Goal: Transaction & Acquisition: Download file/media

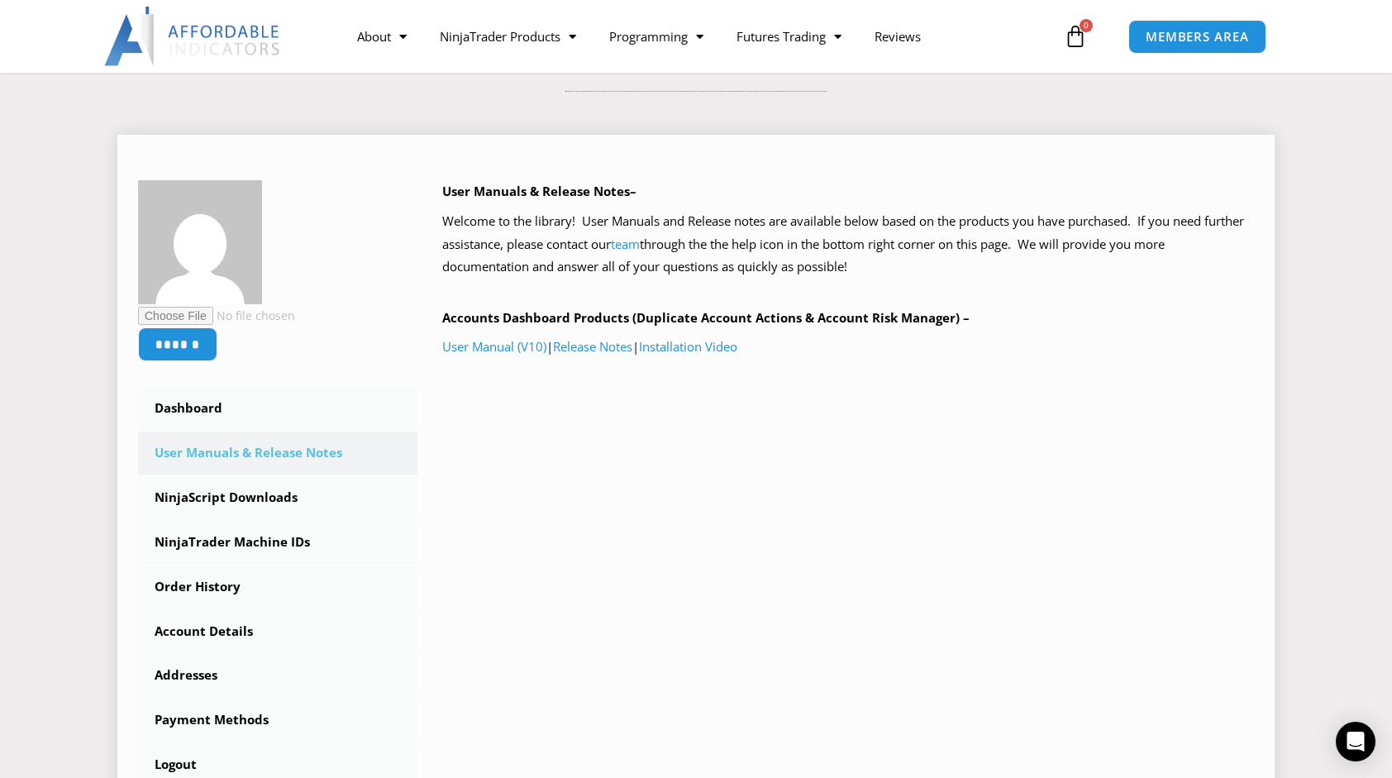
scroll to position [165, 0]
click at [207, 408] on link "Dashboard" at bounding box center [277, 406] width 279 height 43
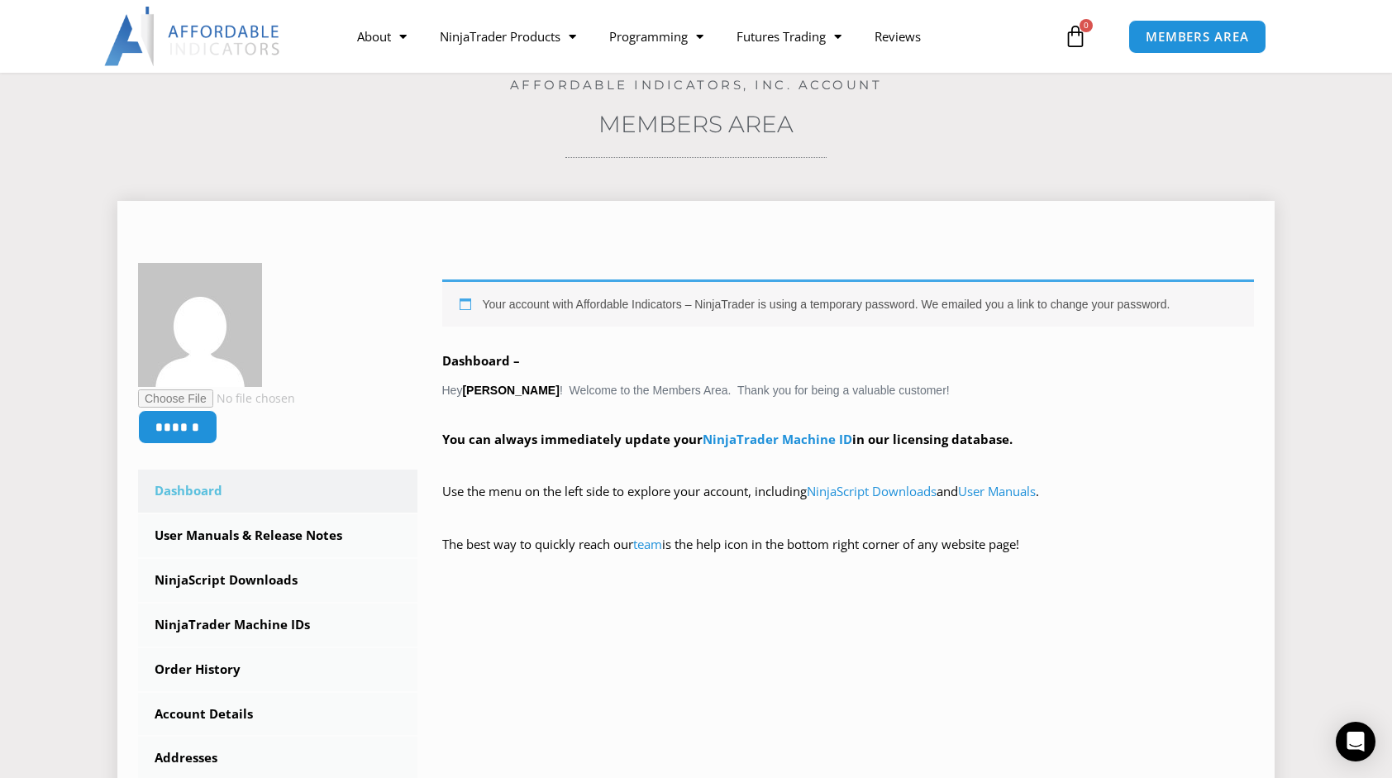
scroll to position [248, 0]
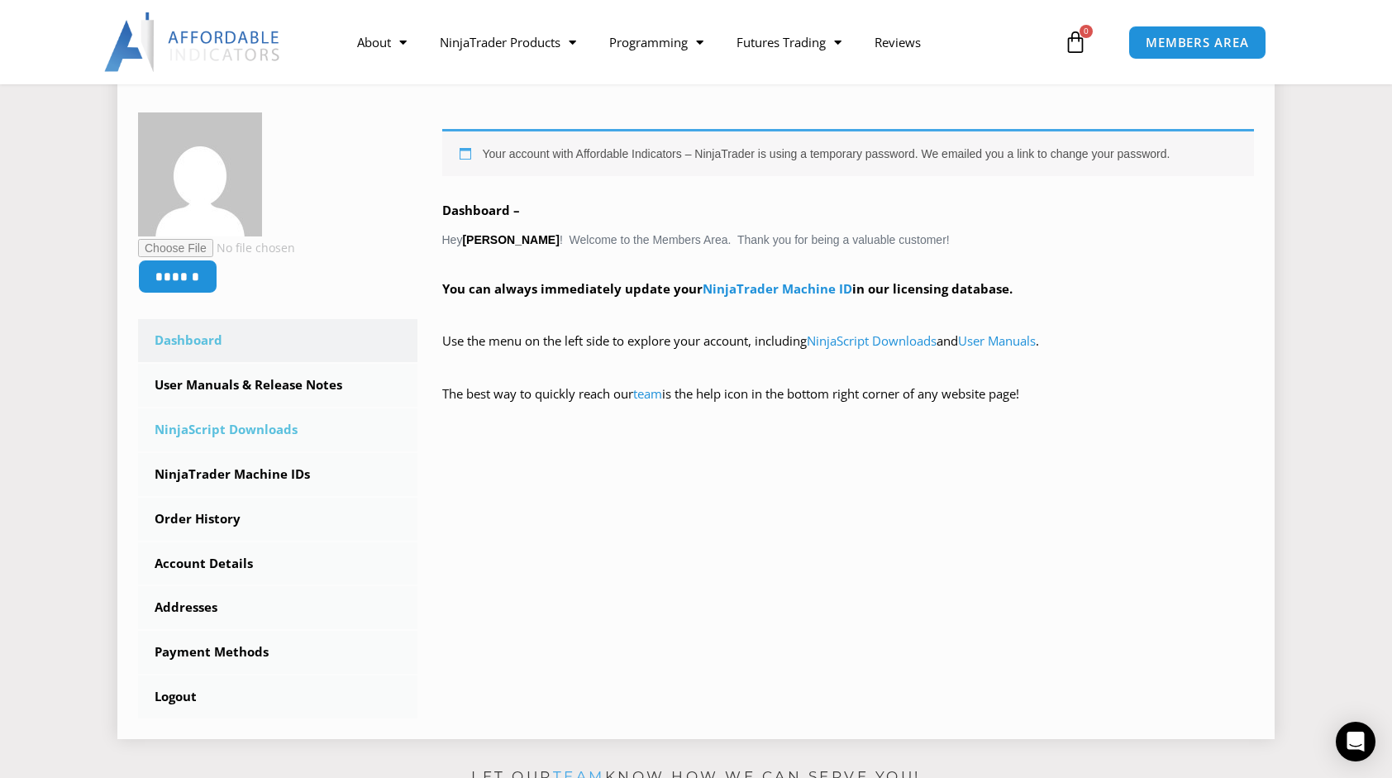
click at [251, 430] on link "NinjaScript Downloads" at bounding box center [277, 429] width 279 height 43
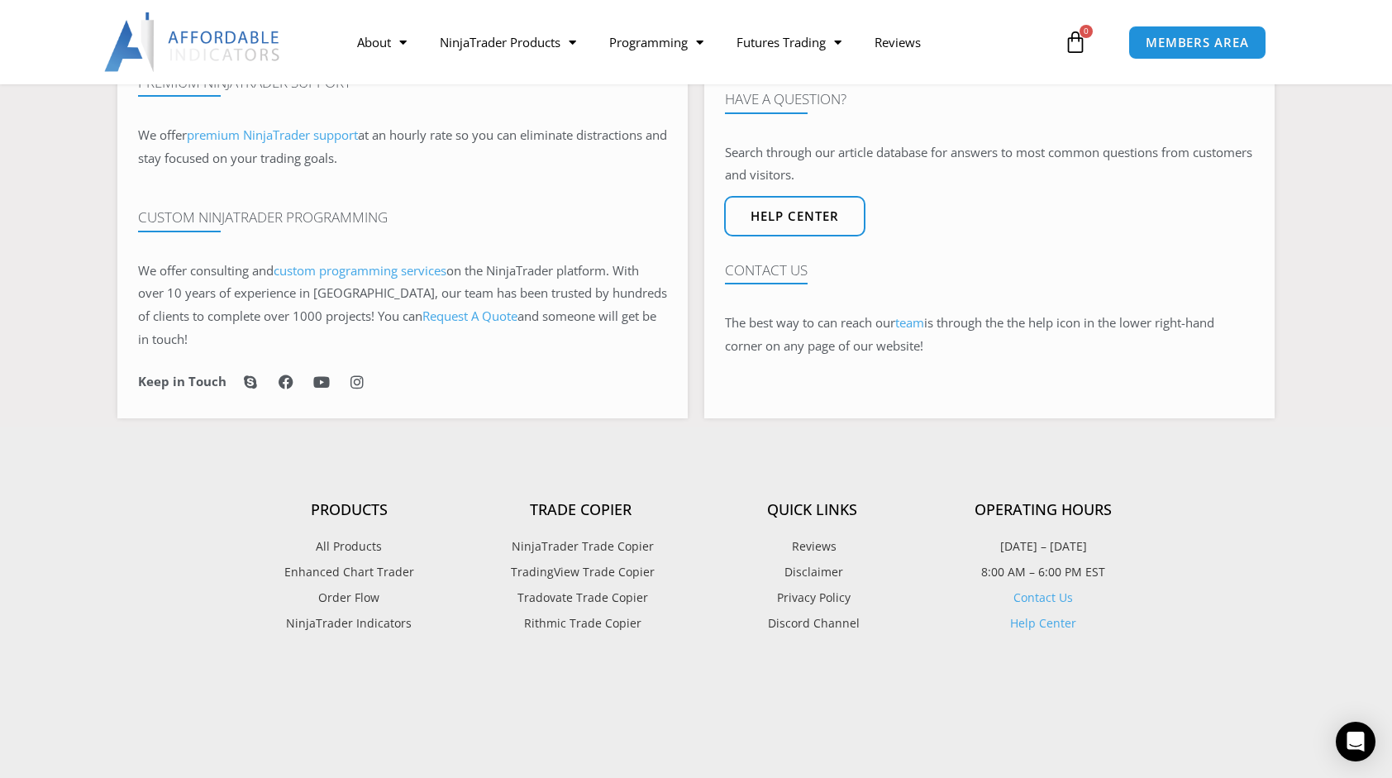
scroll to position [1157, 0]
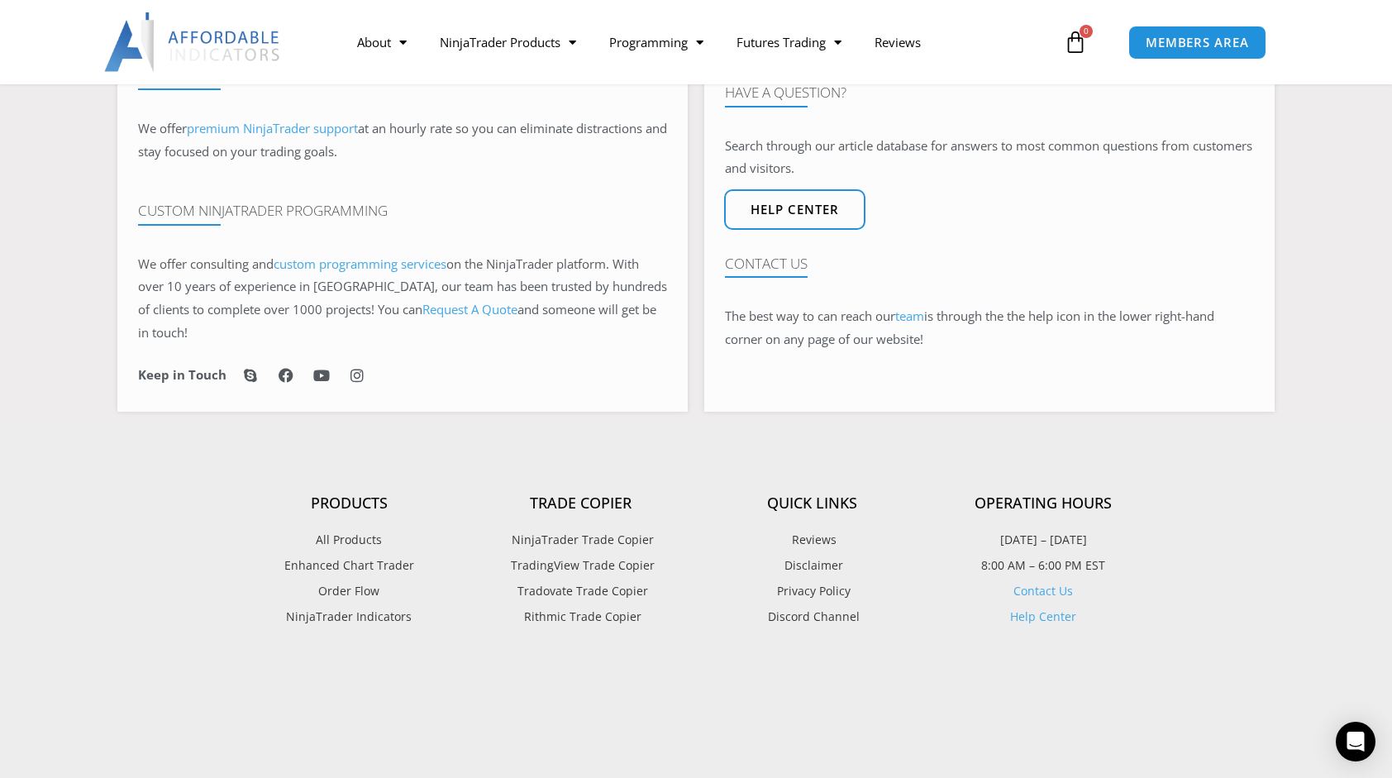
click at [48, 274] on section "Let our team know how we can serve you! Premium NinjaTrader Support We offer pr…" at bounding box center [696, 200] width 1392 height 440
